Goal: Task Accomplishment & Management: Use online tool/utility

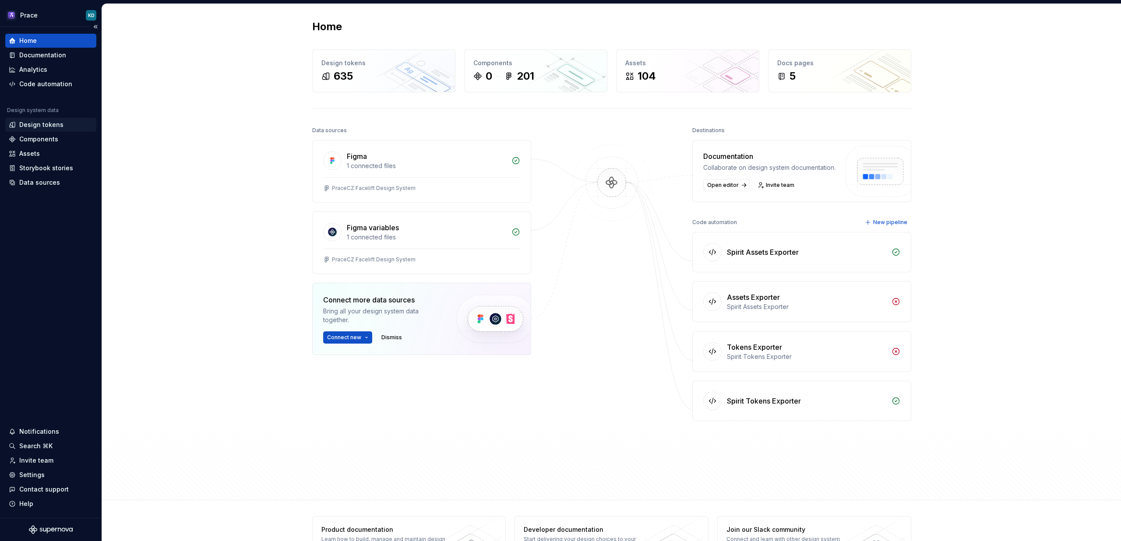
click at [56, 121] on div "Design tokens" at bounding box center [41, 124] width 44 height 9
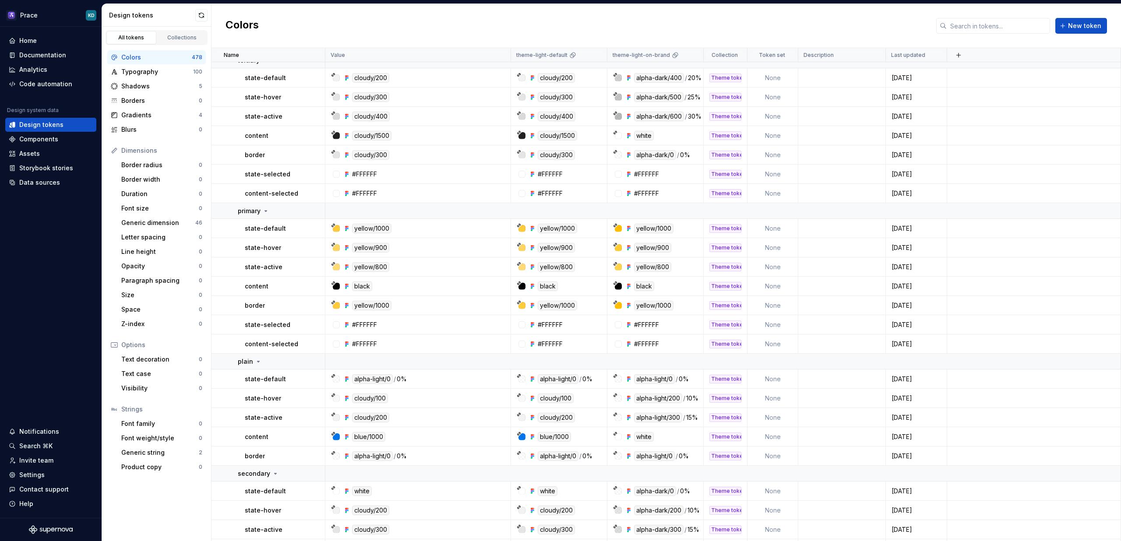
scroll to position [349, 0]
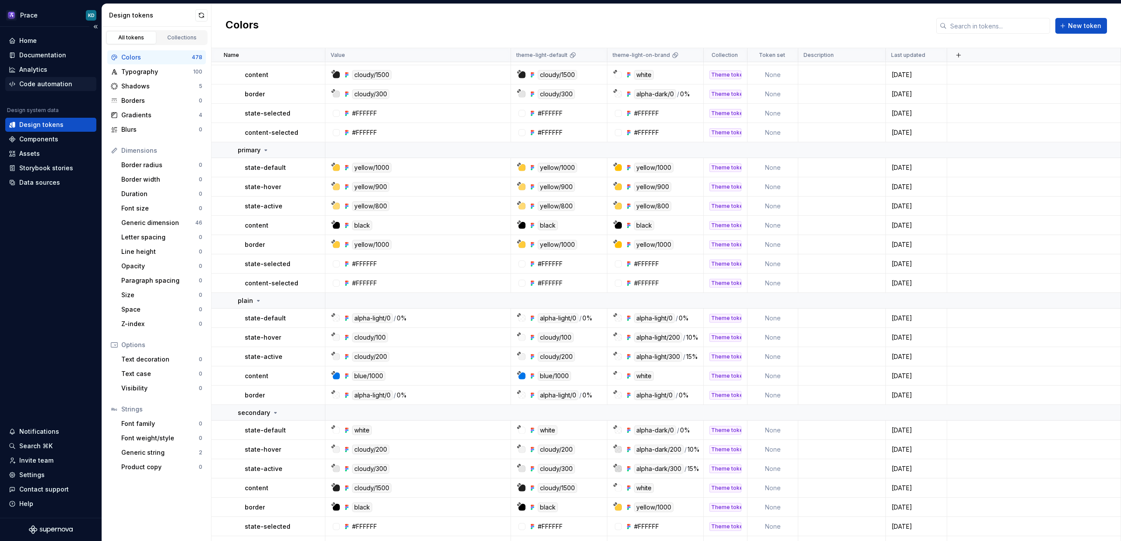
click at [35, 88] on div "Code automation" at bounding box center [45, 84] width 53 height 9
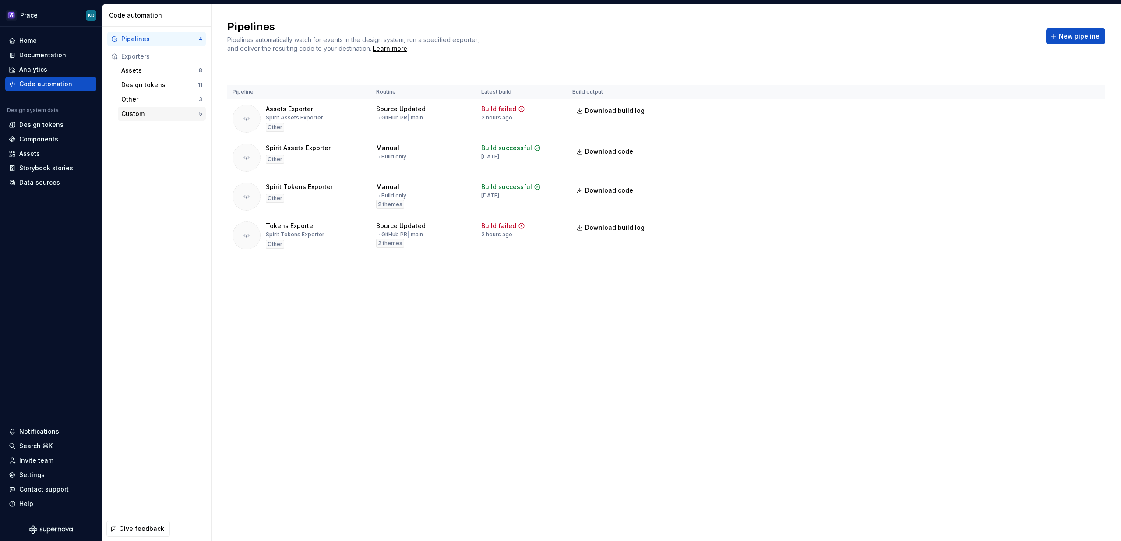
click at [142, 113] on div "Custom" at bounding box center [159, 113] width 77 height 9
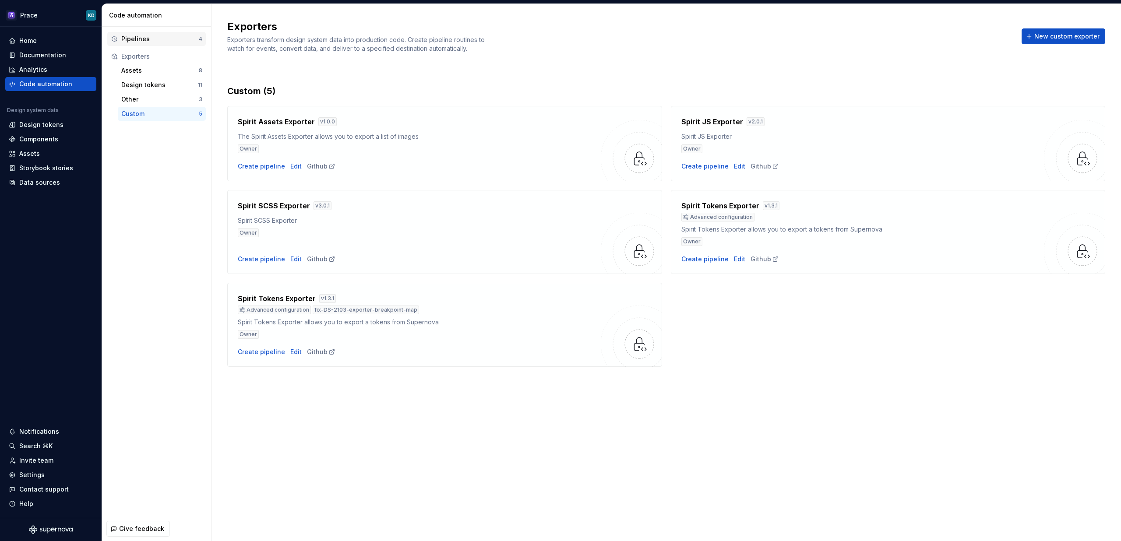
click at [143, 43] on div "Pipelines" at bounding box center [159, 39] width 77 height 9
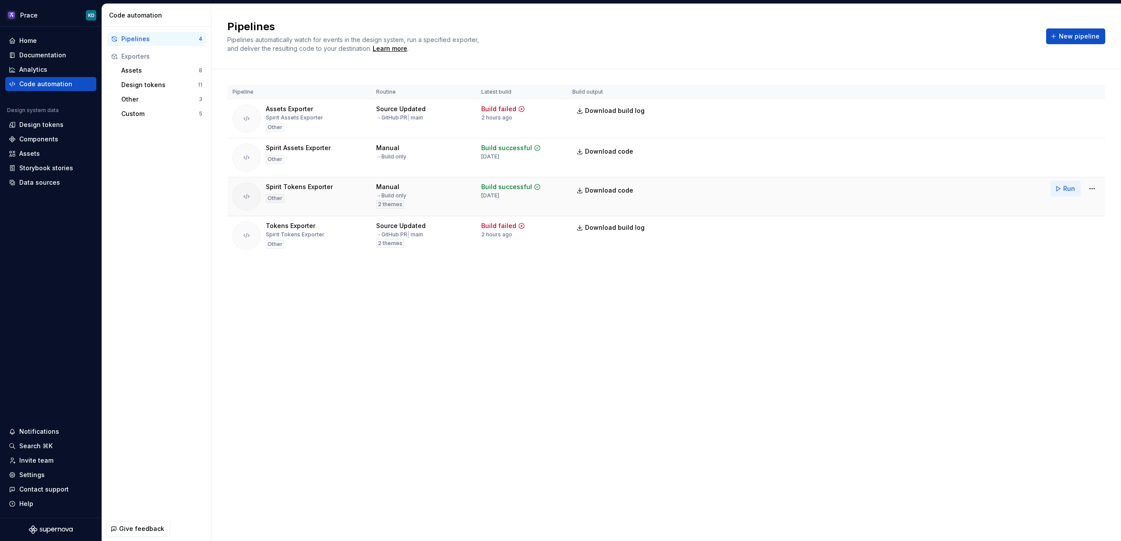
click at [1064, 191] on span "Run" at bounding box center [1069, 188] width 12 height 9
click at [605, 189] on span "Download code" at bounding box center [609, 190] width 48 height 9
click at [44, 124] on div "Design tokens" at bounding box center [41, 124] width 44 height 9
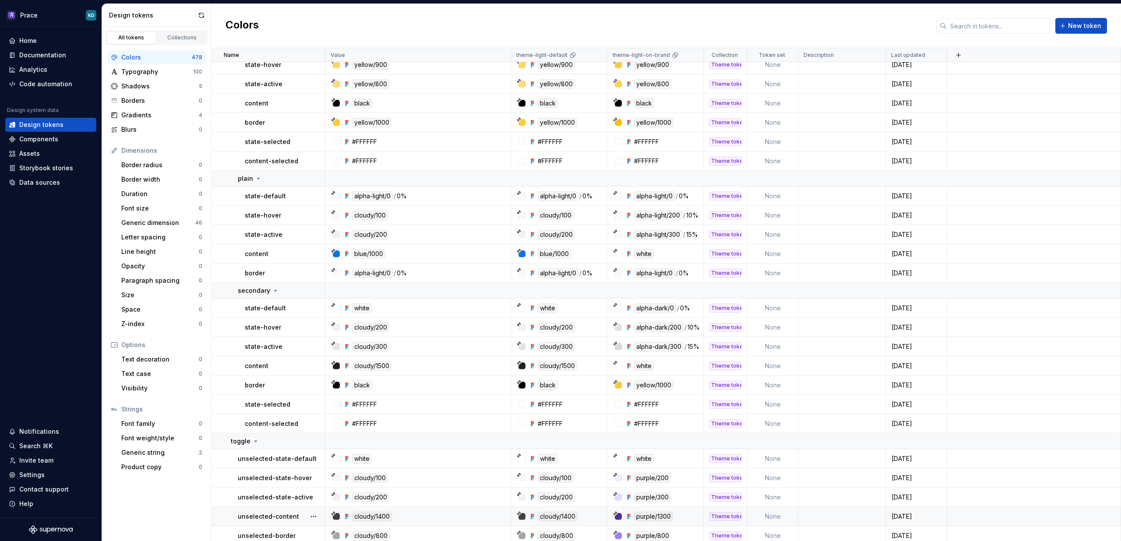
scroll to position [471, 0]
click at [560, 256] on div "blue/1000" at bounding box center [554, 254] width 33 height 10
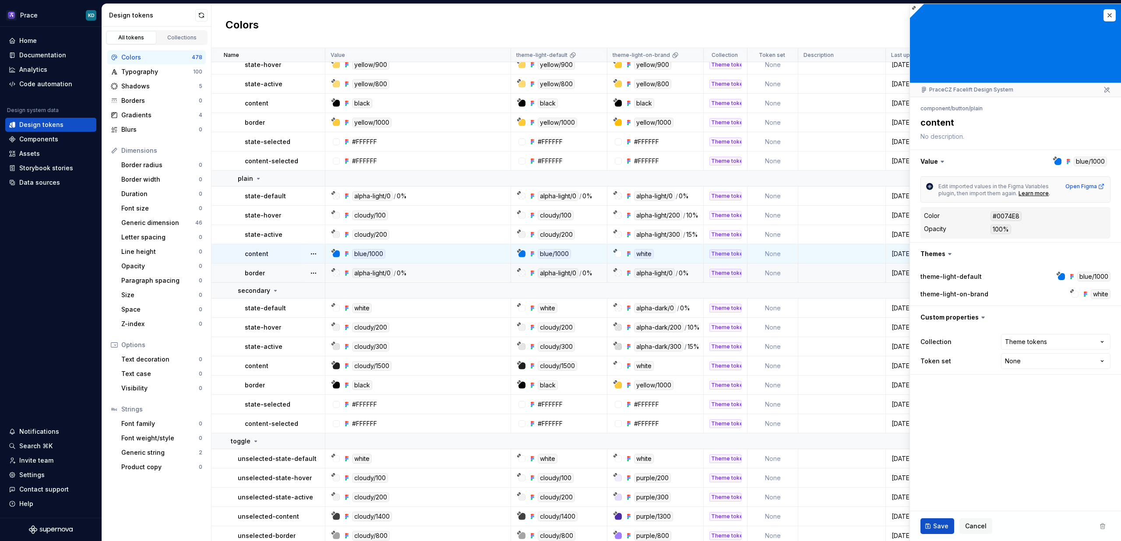
click at [516, 278] on td "alpha-light/0 / 0%" at bounding box center [559, 273] width 96 height 19
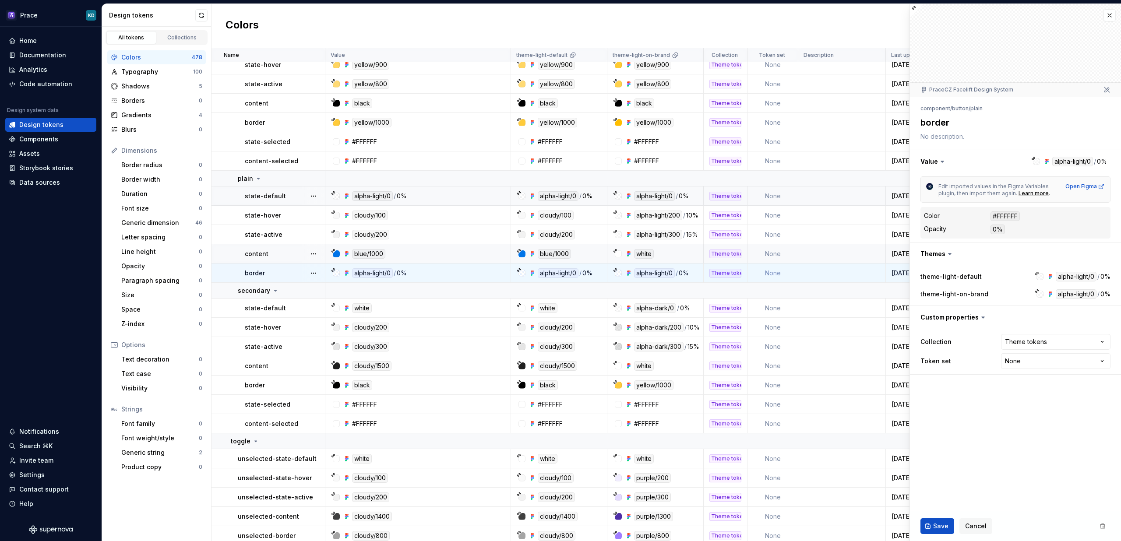
click at [588, 201] on td "alpha-light/0 / 0%" at bounding box center [559, 196] width 96 height 19
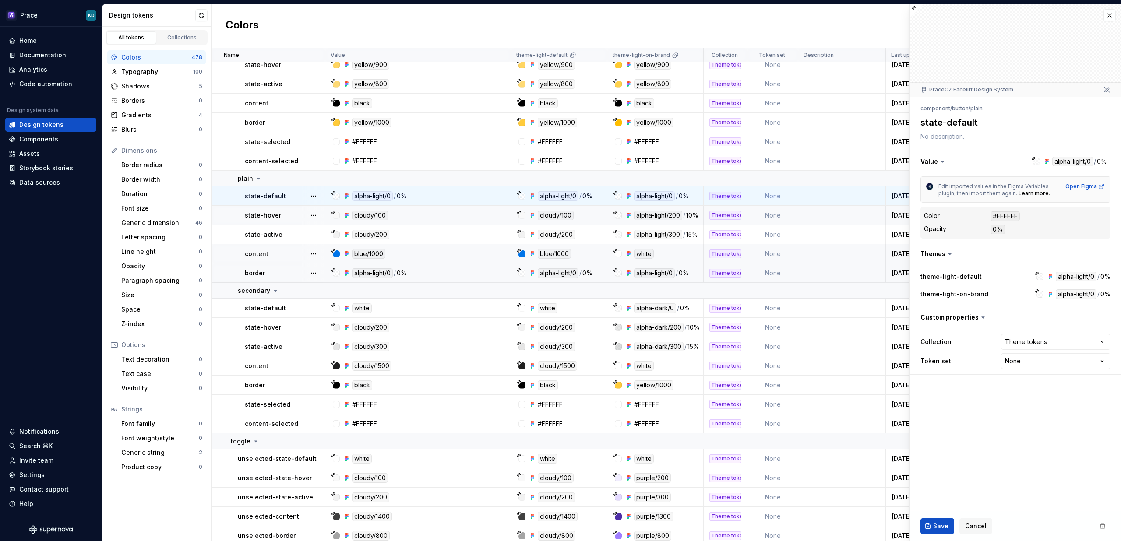
click at [580, 217] on div "cloudy/100" at bounding box center [562, 216] width 90 height 10
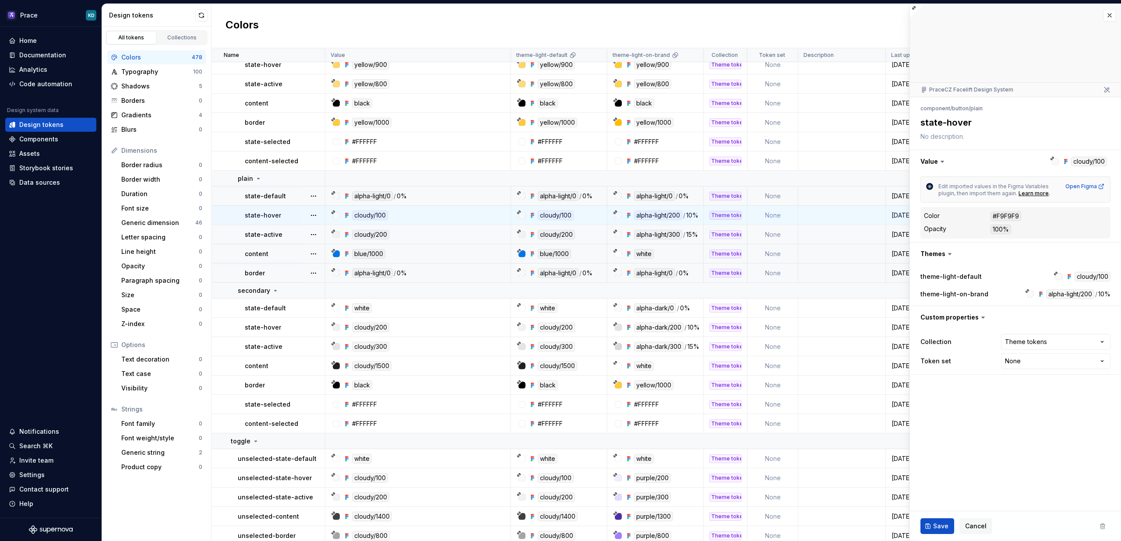
click at [582, 233] on div "cloudy/200" at bounding box center [562, 235] width 90 height 10
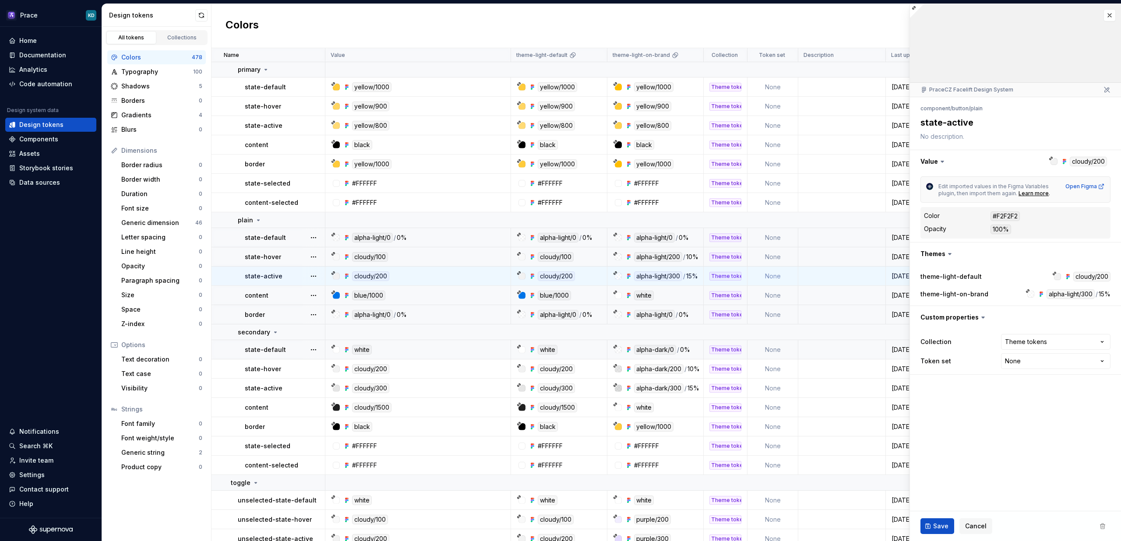
scroll to position [433, 0]
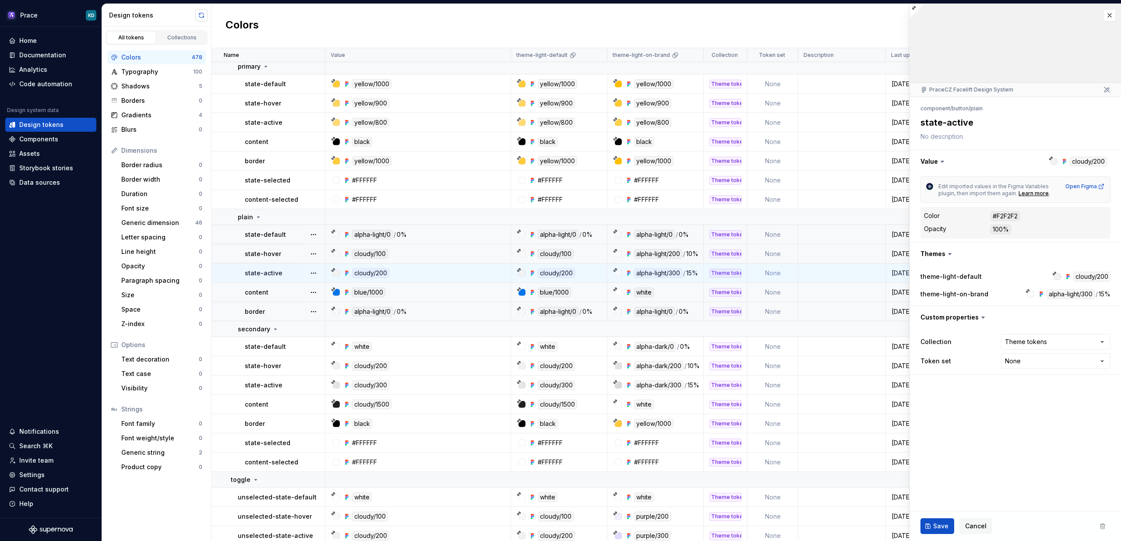
click at [201, 16] on button "button" at bounding box center [201, 15] width 12 height 12
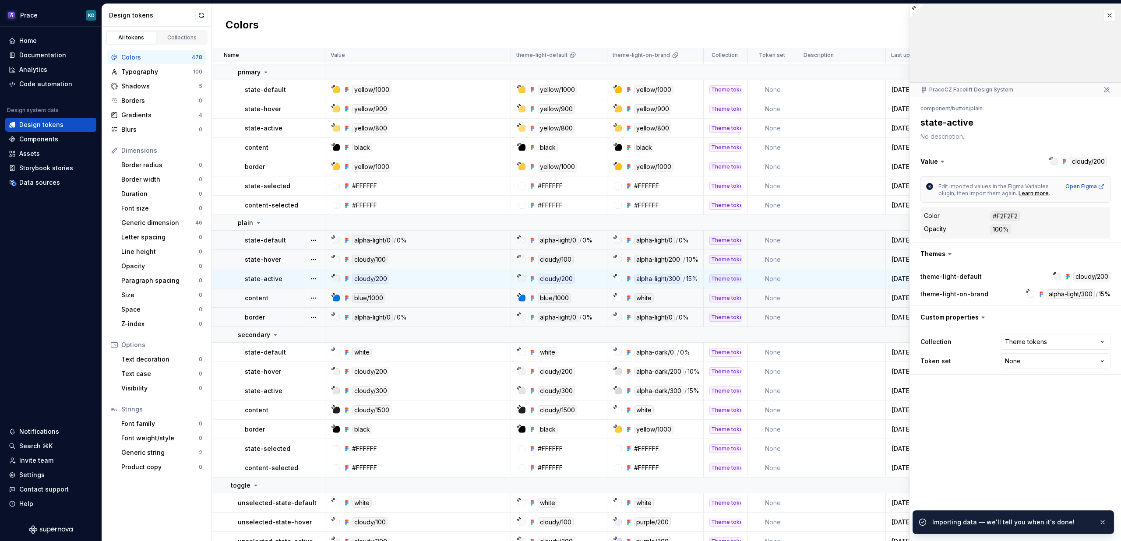
scroll to position [425, 0]
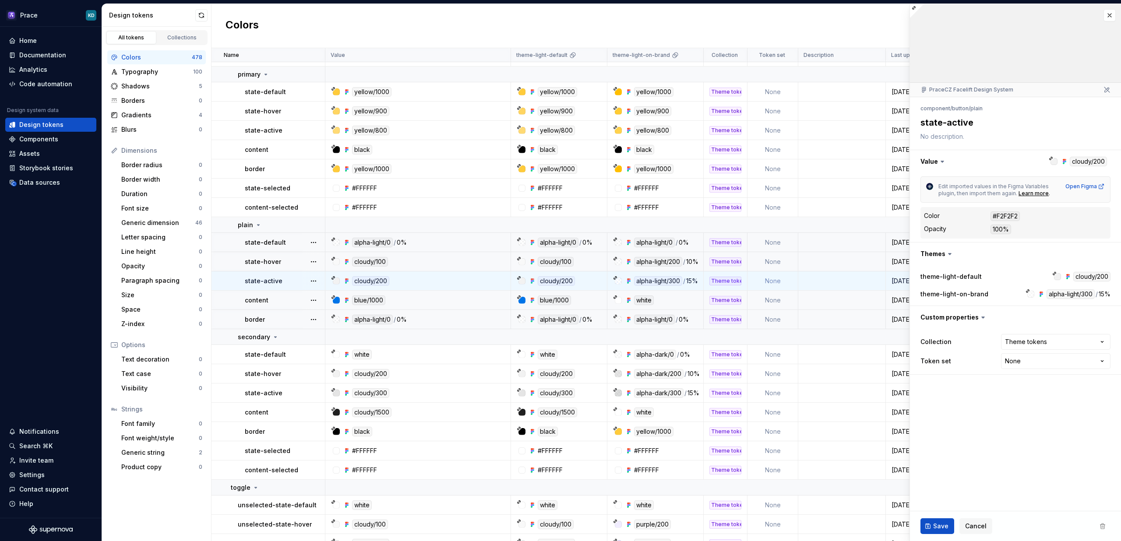
type textarea "*"
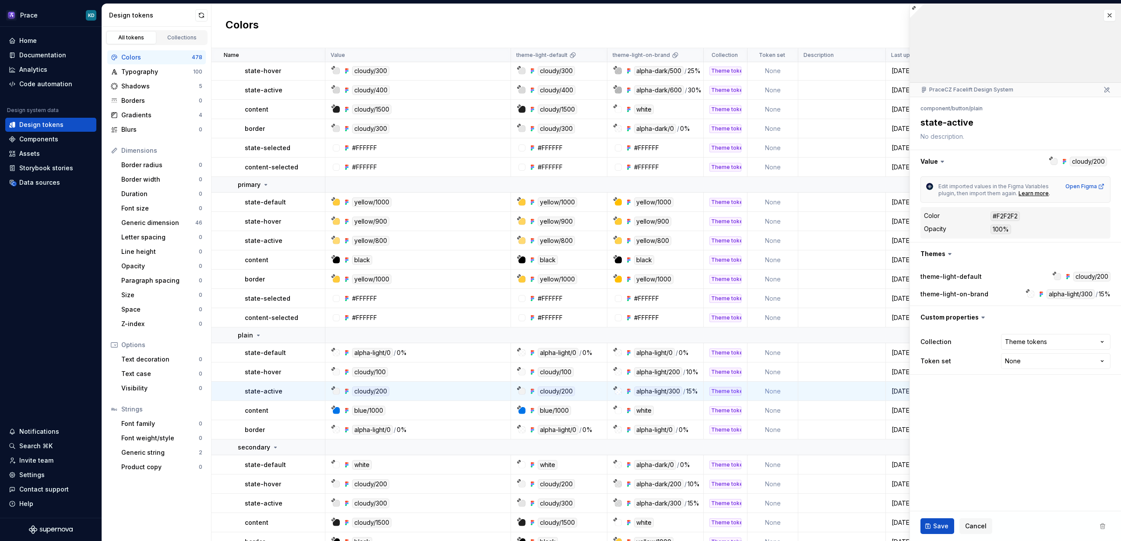
scroll to position [350, 0]
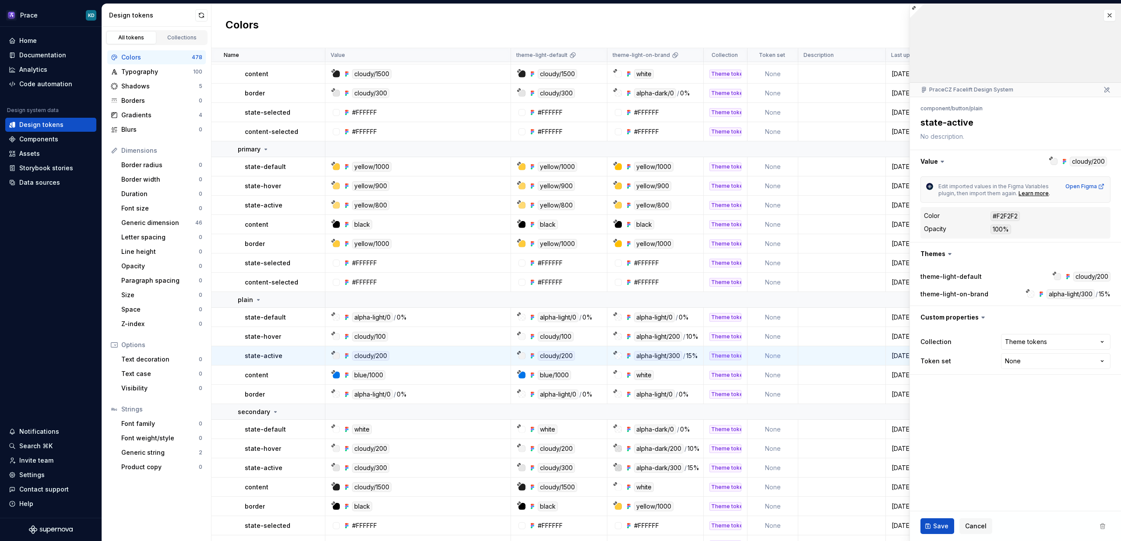
type textarea "*"
click at [55, 84] on div "Code automation" at bounding box center [45, 84] width 53 height 9
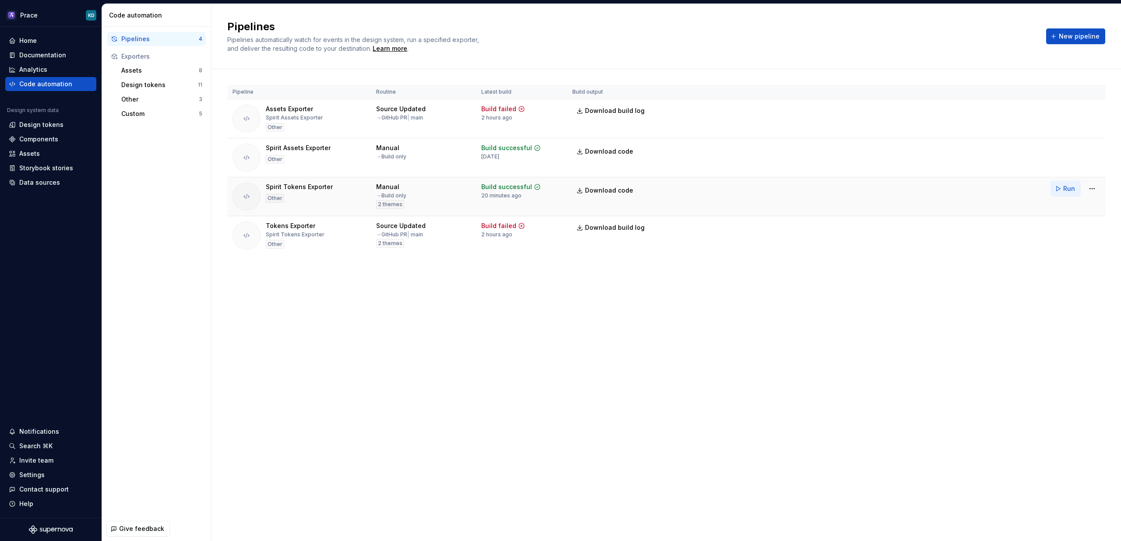
click at [1067, 190] on span "Run" at bounding box center [1069, 188] width 12 height 9
click at [799, 297] on div "Pipelines Pipelines automatically watch for events in the design system, run a …" at bounding box center [665, 272] width 909 height 537
click at [593, 189] on span "Download code" at bounding box center [609, 190] width 48 height 9
